Goal: Task Accomplishment & Management: Manage account settings

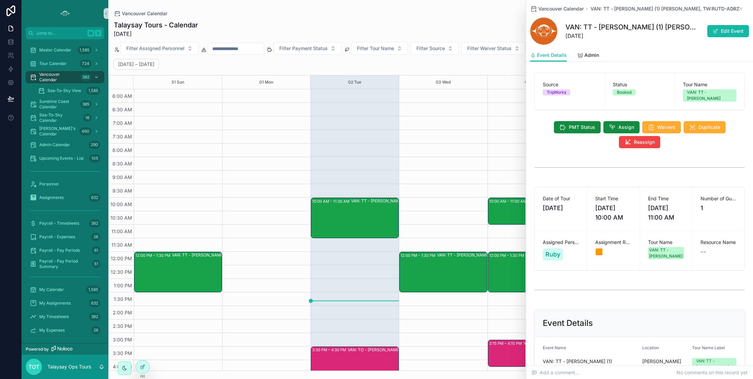
scroll to position [292, 0]
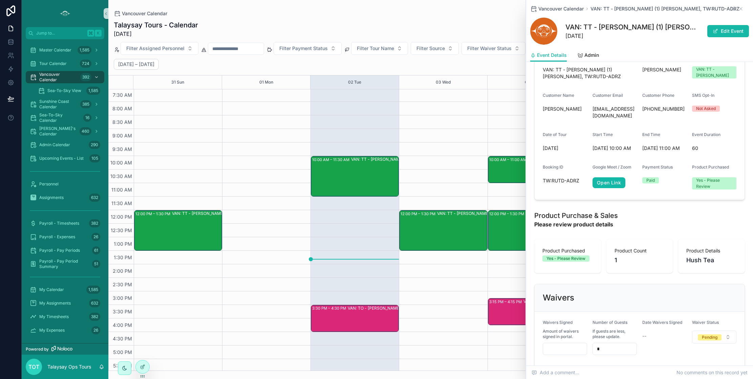
drag, startPoint x: 740, startPoint y: 8, endPoint x: 715, endPoint y: 36, distance: 37.2
click at [740, 8] on icon "scrollable content" at bounding box center [740, 8] width 3 height 3
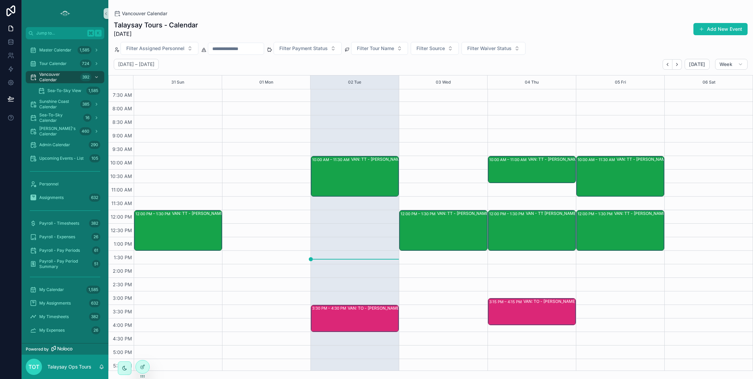
click at [447, 184] on div "12:00 PM – 1:30 PM VAN: TT - [PERSON_NAME] (2) [PERSON_NAME] [PERSON_NAME], TW:…" at bounding box center [443, 251] width 88 height 406
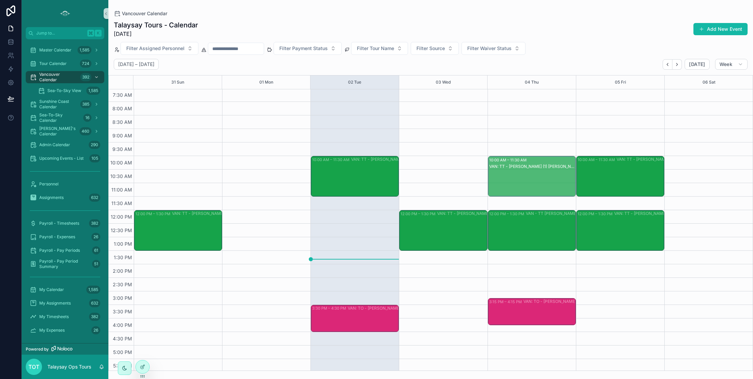
drag, startPoint x: 531, startPoint y: 181, endPoint x: 531, endPoint y: 197, distance: 15.6
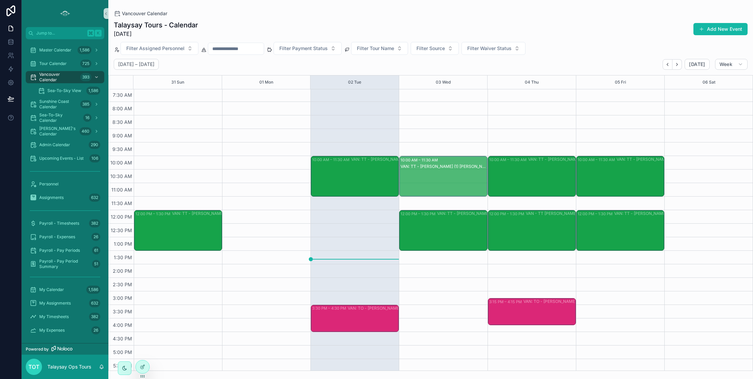
drag, startPoint x: 443, startPoint y: 182, endPoint x: 443, endPoint y: 198, distance: 15.9
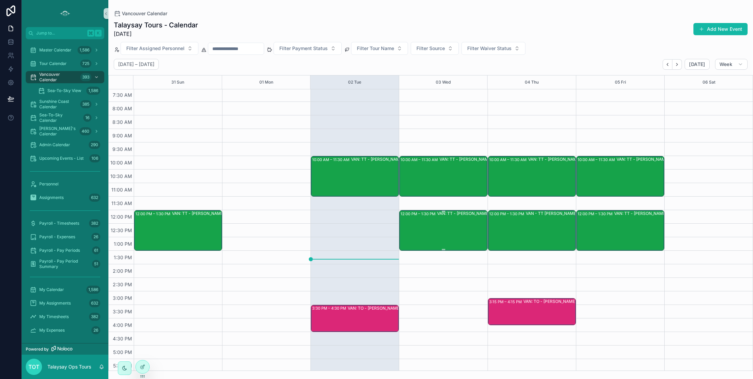
click at [460, 221] on div "VAN: TT - [PERSON_NAME] (2) [PERSON_NAME] [PERSON_NAME], TW:ZSHK-GVRP" at bounding box center [480, 230] width 86 height 39
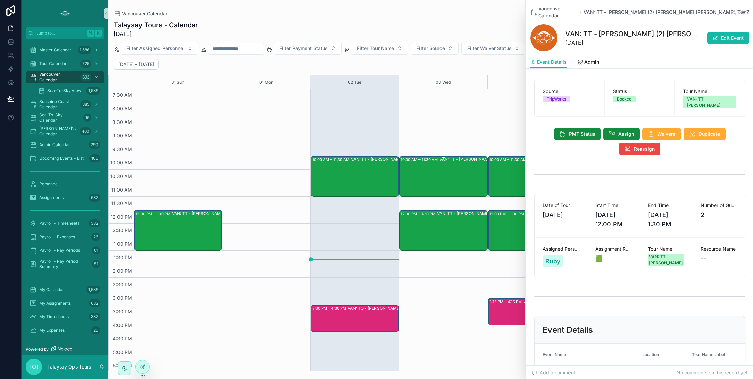
click at [446, 185] on div "VAN: TT - [PERSON_NAME] (1) [PERSON_NAME], TW:BTJU-UHPQ" at bounding box center [482, 175] width 86 height 39
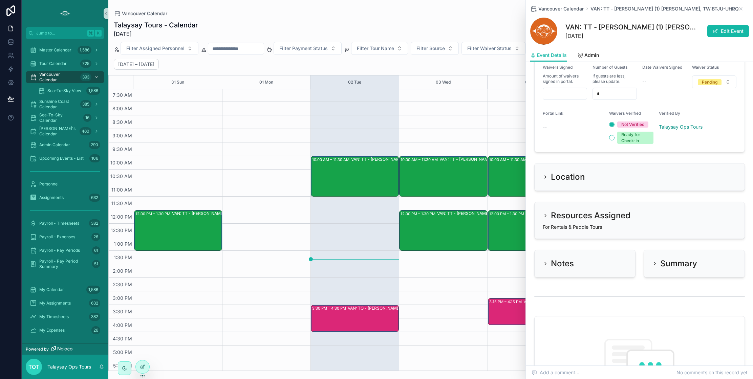
scroll to position [542, 0]
click at [556, 259] on h2 "Notes" at bounding box center [562, 264] width 23 height 11
click at [582, 264] on div "Notes" at bounding box center [584, 264] width 101 height 27
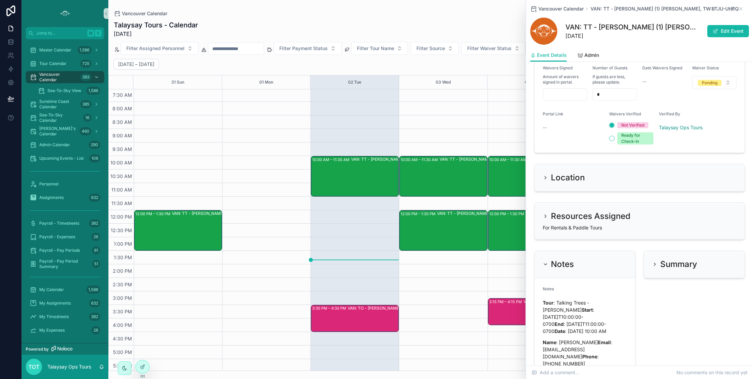
click at [657, 266] on div "Summary" at bounding box center [694, 264] width 101 height 27
click at [659, 259] on div "Summary" at bounding box center [674, 264] width 45 height 11
click at [142, 368] on icon at bounding box center [142, 366] width 5 height 5
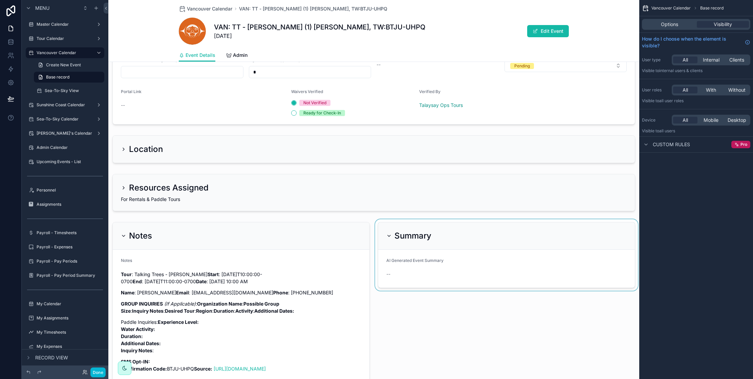
scroll to position [515, 0]
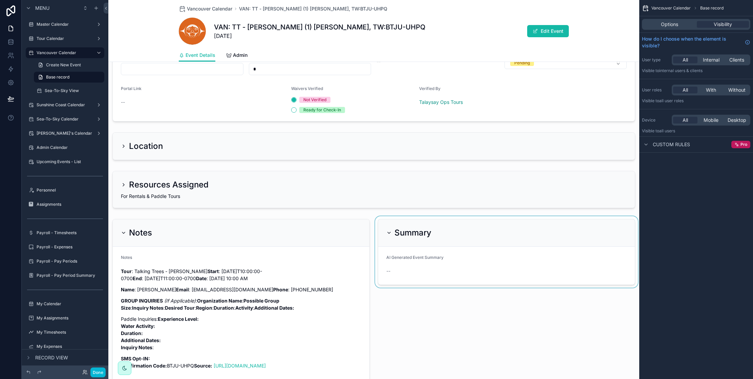
click at [541, 238] on div "scrollable content" at bounding box center [506, 301] width 265 height 170
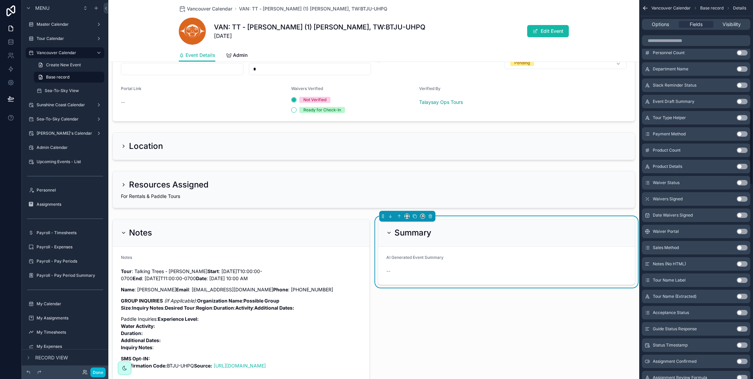
scroll to position [536, 0]
click at [740, 167] on button "Use setting" at bounding box center [741, 167] width 11 height 5
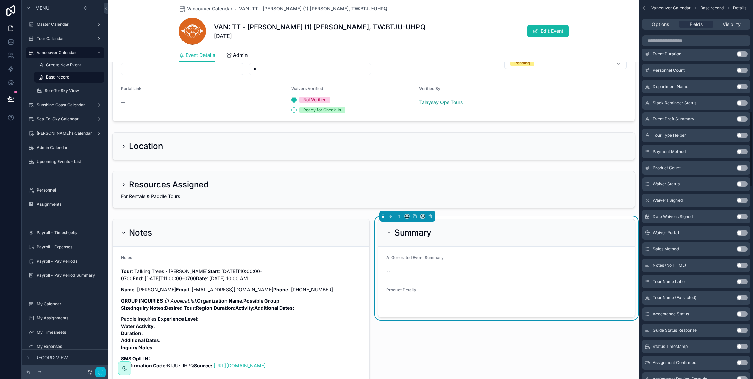
scroll to position [553, 0]
click at [98, 373] on button "Done" at bounding box center [97, 373] width 15 height 10
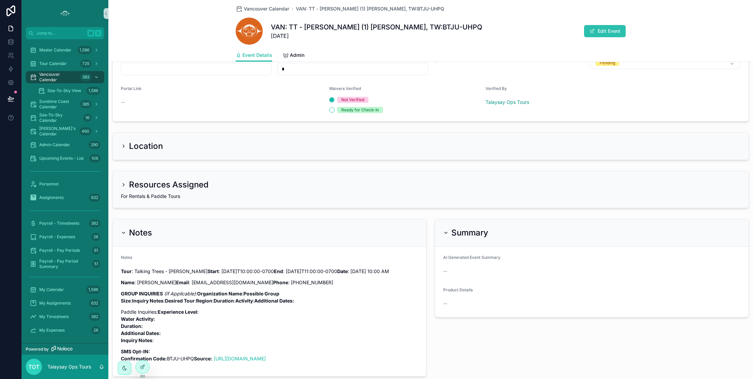
click at [602, 35] on button "Edit Event" at bounding box center [605, 31] width 42 height 12
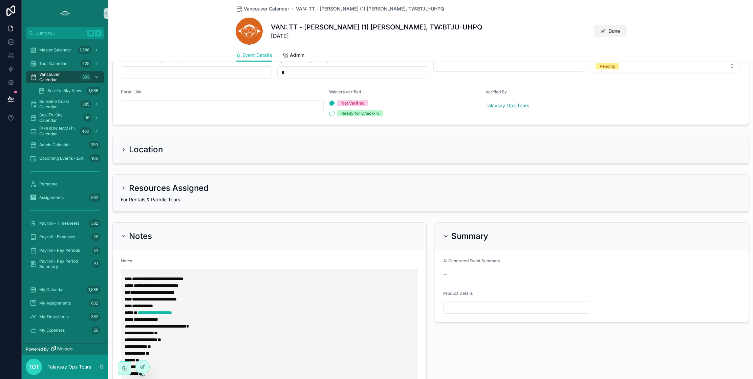
scroll to position [519, 0]
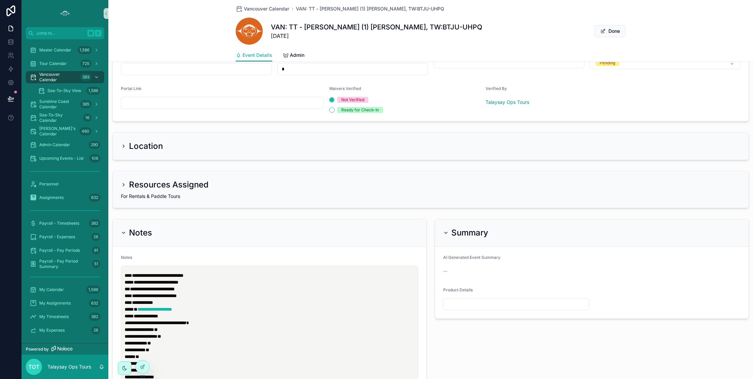
click at [478, 301] on input "scrollable content" at bounding box center [515, 304] width 145 height 9
type input "***"
click at [481, 277] on form "AI Generated Event Summary -- Product Details ***" at bounding box center [591, 283] width 313 height 72
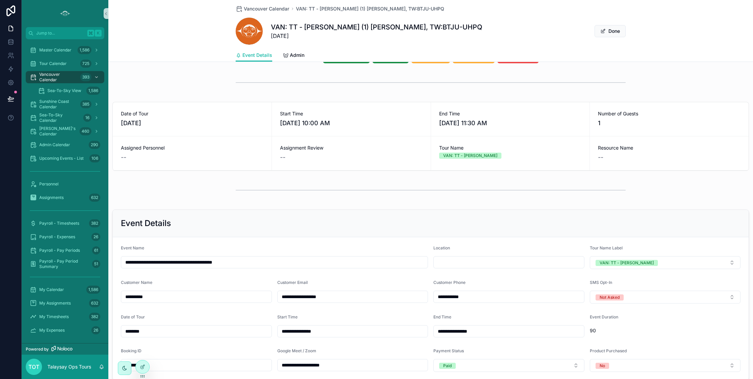
scroll to position [62, 0]
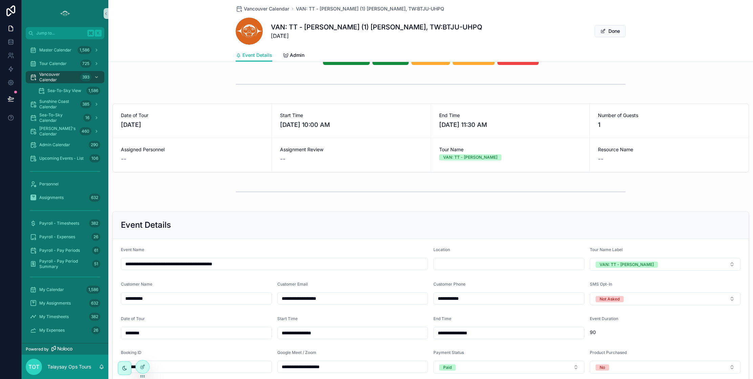
click at [470, 262] on input "scrollable content" at bounding box center [509, 263] width 150 height 9
type input "**********"
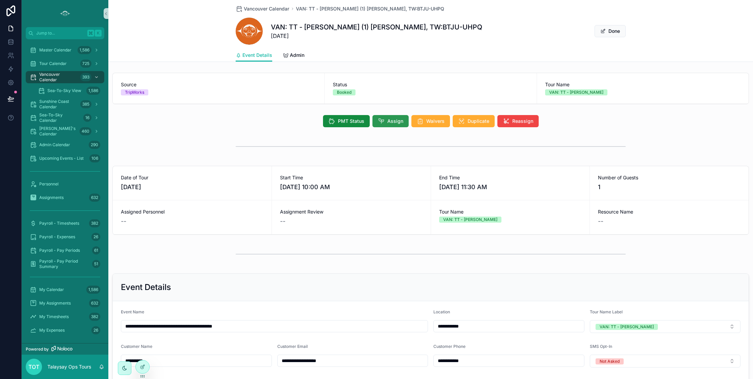
click at [384, 124] on icon "scrollable content" at bounding box center [381, 121] width 7 height 7
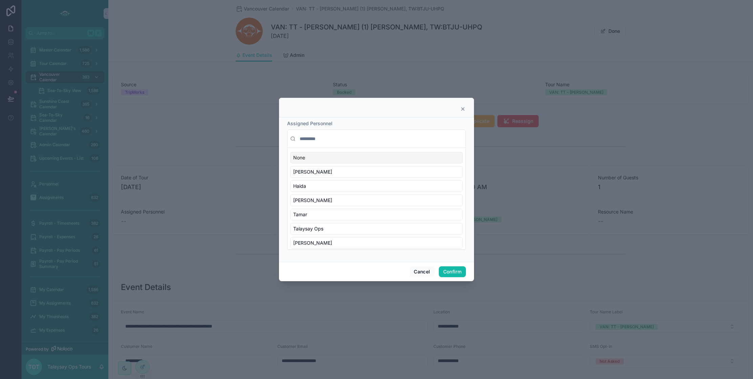
click at [323, 138] on input "text" at bounding box center [380, 139] width 164 height 12
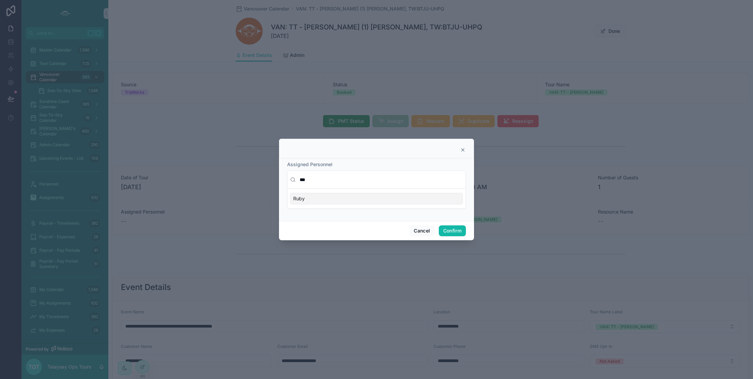
type input "***"
click at [339, 201] on div "Ruby" at bounding box center [376, 199] width 173 height 12
click at [453, 231] on button "Confirm" at bounding box center [452, 230] width 27 height 11
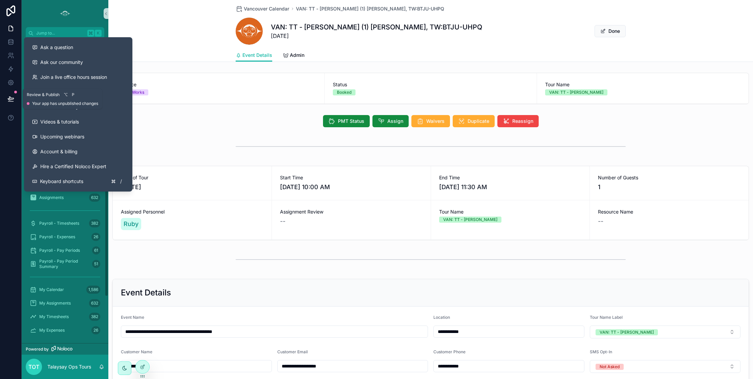
click at [9, 98] on icon at bounding box center [10, 98] width 7 height 7
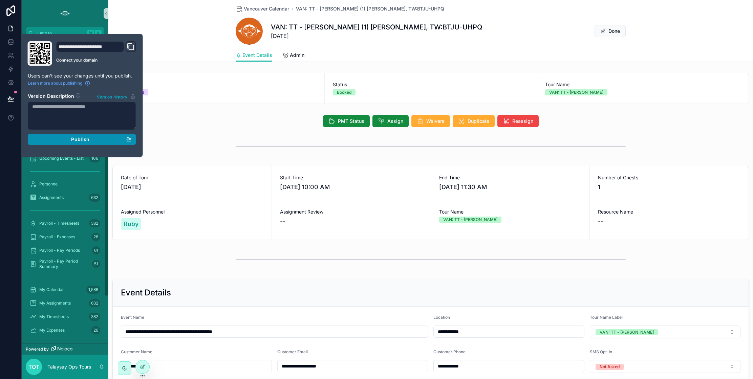
click at [96, 141] on div "Publish" at bounding box center [82, 139] width 100 height 6
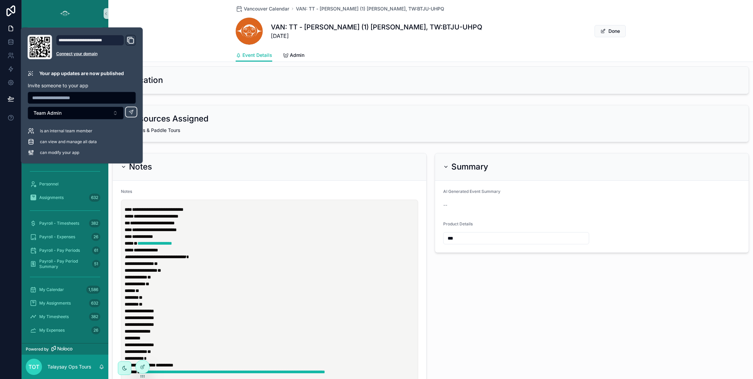
scroll to position [586, 0]
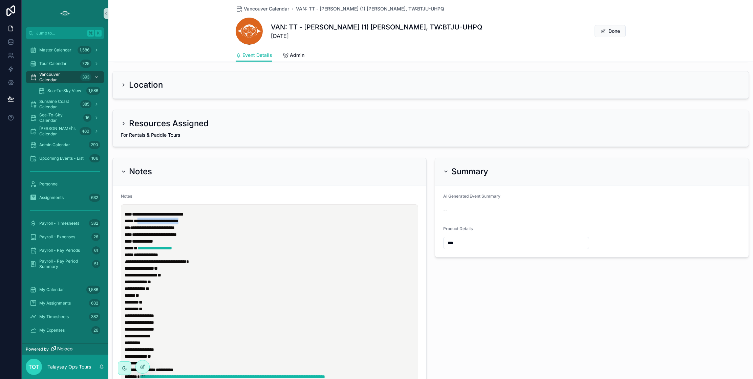
drag, startPoint x: 173, startPoint y: 221, endPoint x: 138, endPoint y: 221, distance: 34.9
click at [138, 221] on p "**********" at bounding box center [271, 224] width 292 height 27
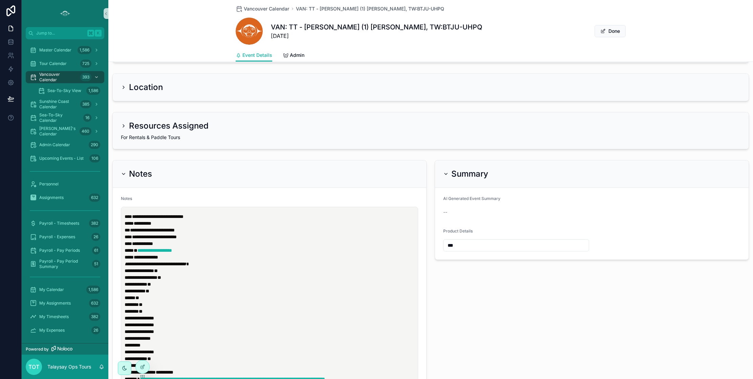
scroll to position [584, 0]
drag, startPoint x: 199, startPoint y: 230, endPoint x: 137, endPoint y: 231, distance: 62.6
click at [137, 231] on p "**********" at bounding box center [271, 226] width 292 height 27
click at [604, 34] on span "scrollable content" at bounding box center [602, 30] width 5 height 5
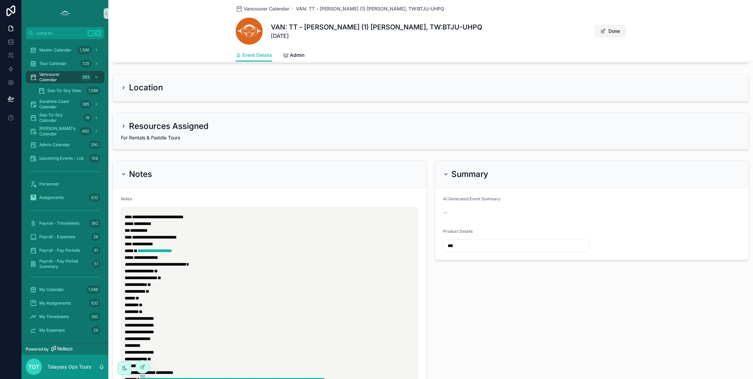
scroll to position [579, 0]
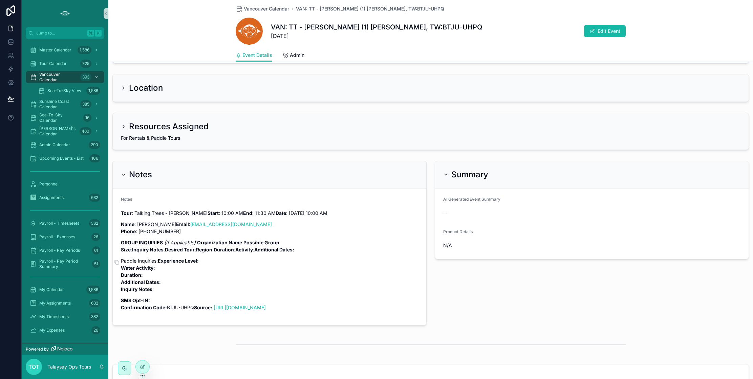
click at [325, 253] on p "GROUP INQUIRIES (If Applicable) : Organization Name : Possible Group Size : Inq…" at bounding box center [269, 246] width 297 height 14
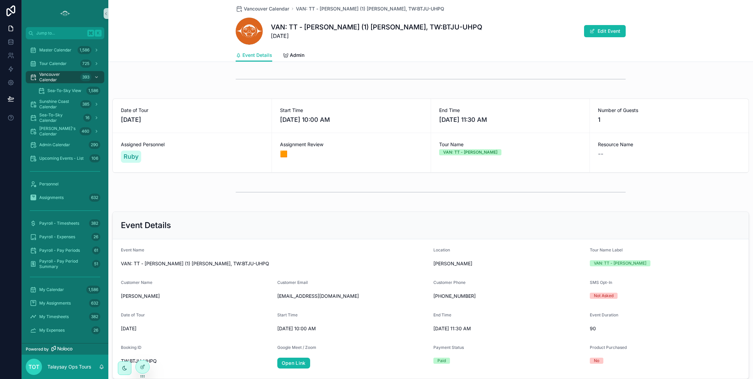
scroll to position [0, 0]
